Goal: Transaction & Acquisition: Purchase product/service

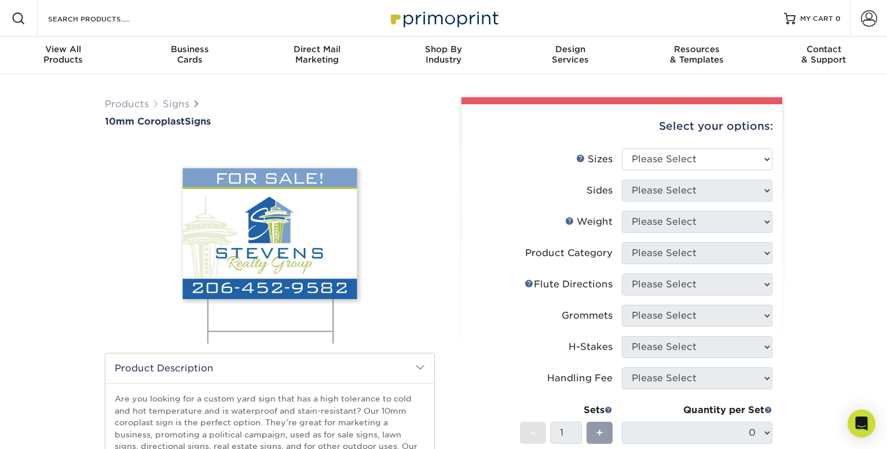
click at [802, 145] on div "Products Signs 10mm Coroplast Signs /" at bounding box center [443, 377] width 887 height 607
click at [622, 148] on select "Please Select 6" x 12" 10" x 10" 12" x 18" 18" x 24" 24" x 24" 24" x 36"" at bounding box center [697, 159] width 151 height 22
click at [793, 146] on div "Products Signs 10mm Coroplast Signs /" at bounding box center [443, 377] width 887 height 607
click at [178, 105] on link "Signs" at bounding box center [176, 103] width 27 height 11
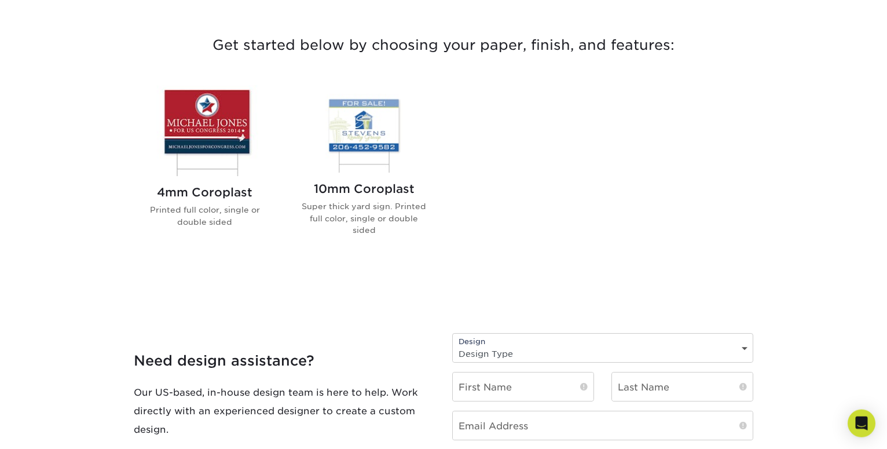
scroll to position [394, 0]
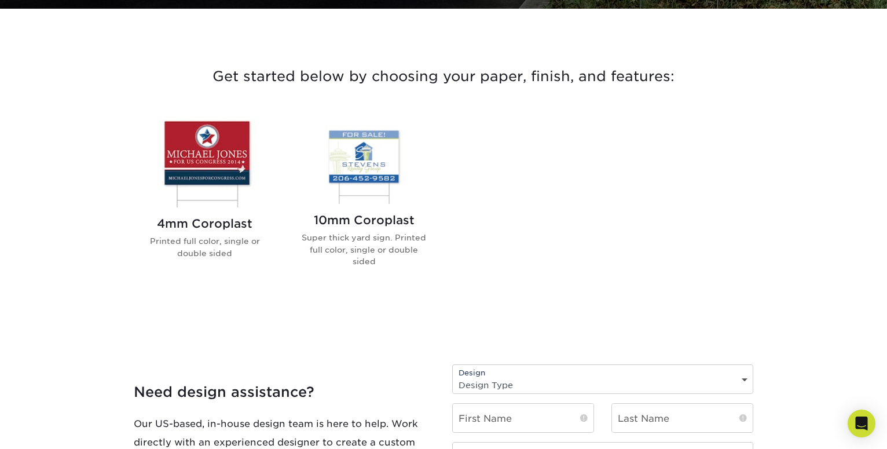
click at [372, 215] on h2 "10mm Coroplast" at bounding box center [363, 220] width 131 height 14
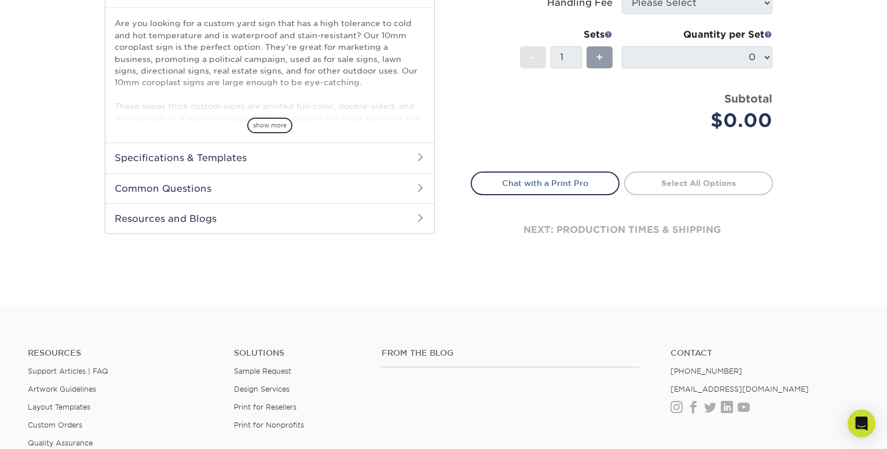
scroll to position [394, 0]
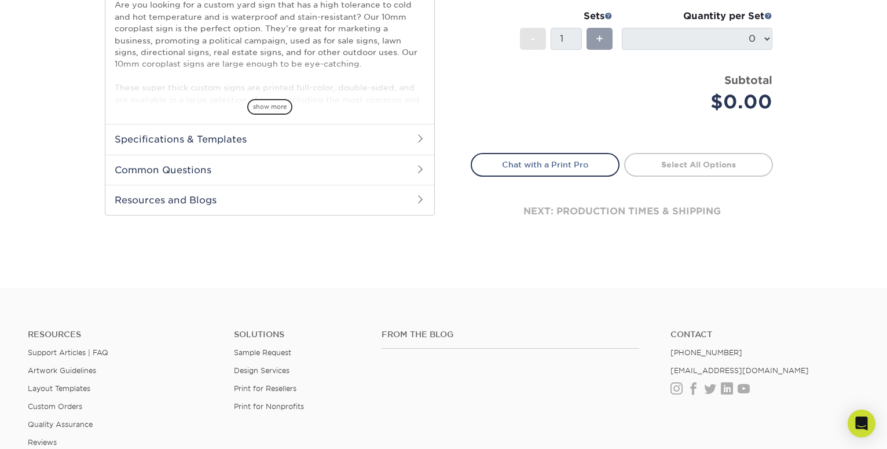
click at [420, 138] on span at bounding box center [420, 138] width 9 height 9
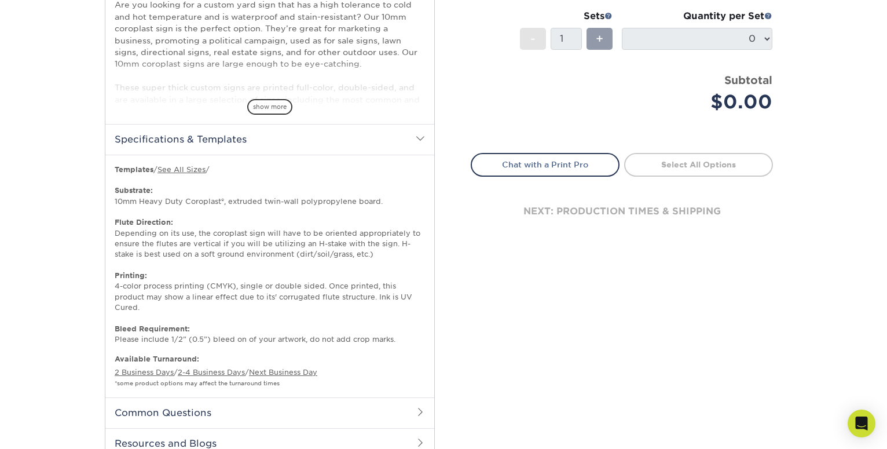
click at [443, 127] on div "Select your options: Sizes Help Sizes Please Select 6" x 12" 10" x 10" -" at bounding box center [616, 88] width 347 height 769
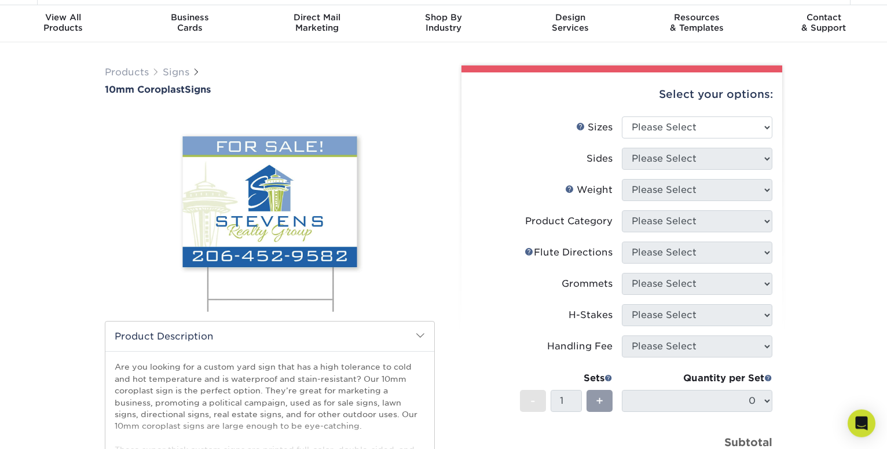
scroll to position [0, 0]
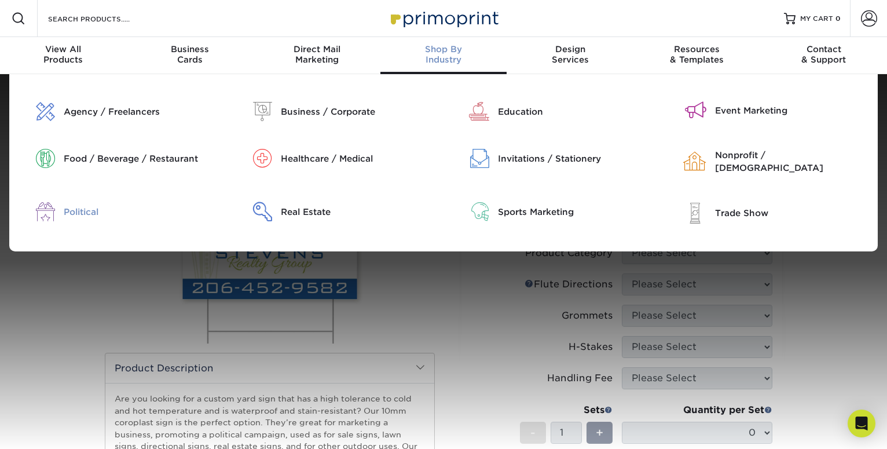
click at [73, 206] on div "Political" at bounding box center [141, 212] width 154 height 13
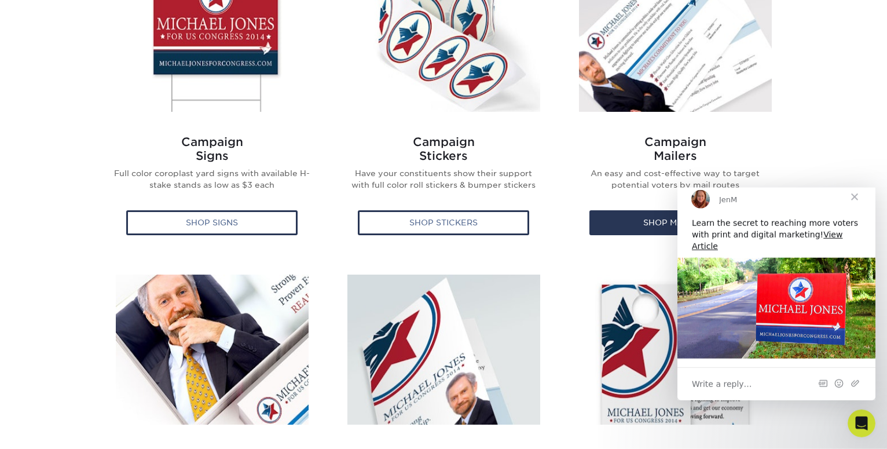
scroll to position [591, 0]
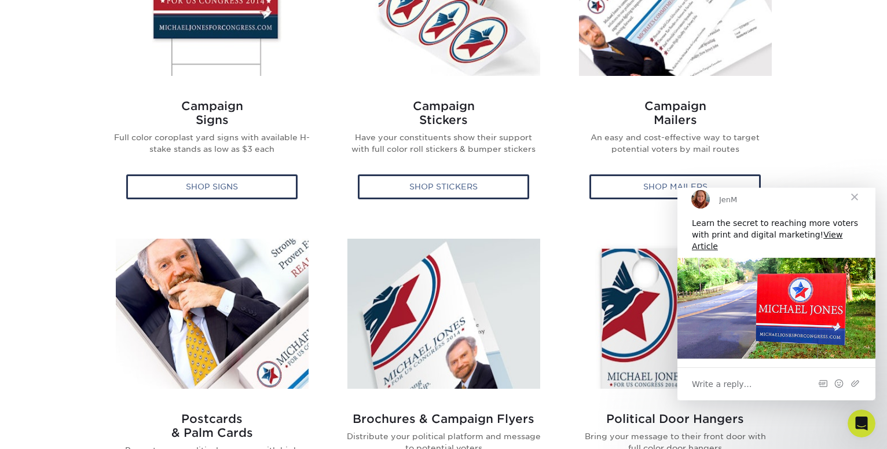
click at [855, 208] on span "Close" at bounding box center [855, 196] width 42 height 42
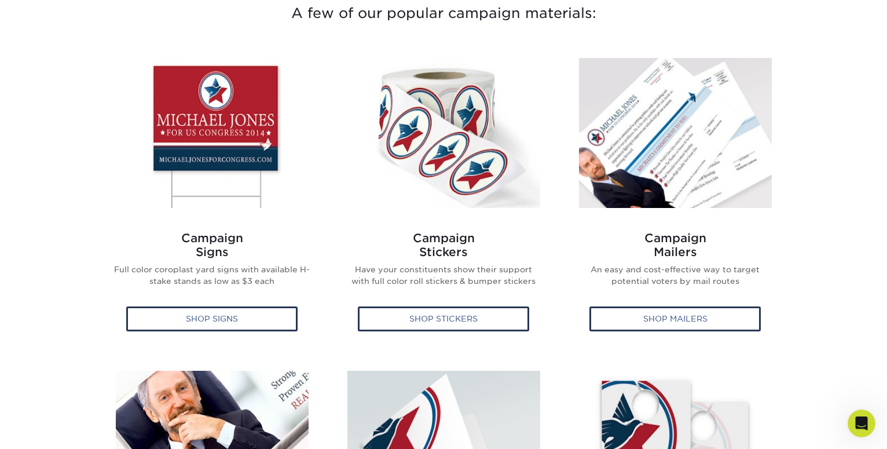
scroll to position [394, 0]
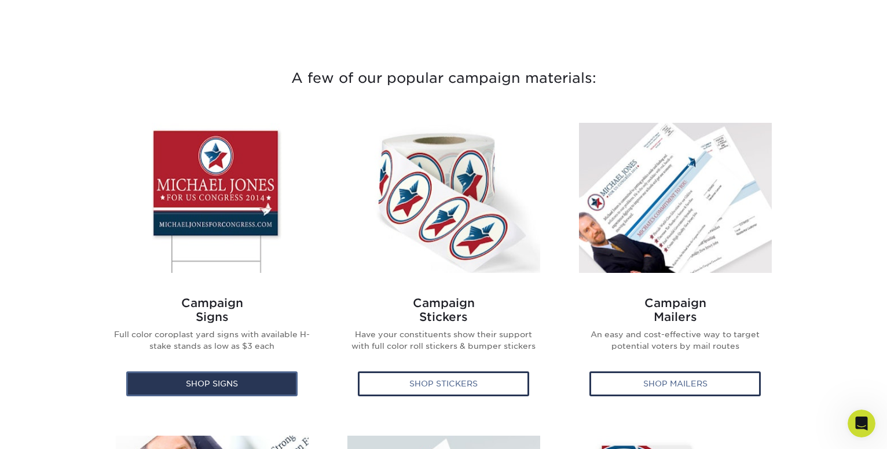
click at [210, 379] on div "Shop Signs" at bounding box center [211, 383] width 171 height 24
